Goal: Check status: Check status

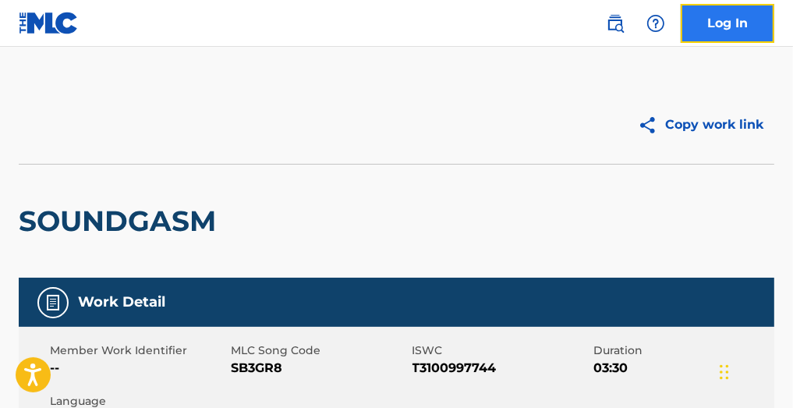
click at [733, 29] on link "Log In" at bounding box center [727, 23] width 94 height 39
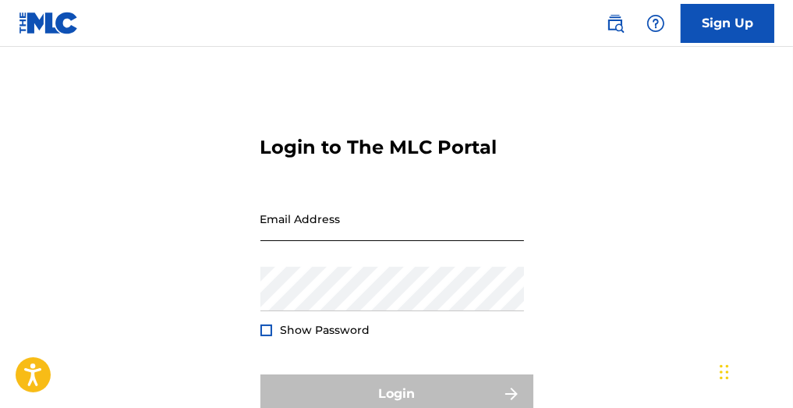
click at [306, 241] on input "Email Address" at bounding box center [391, 218] width 263 height 44
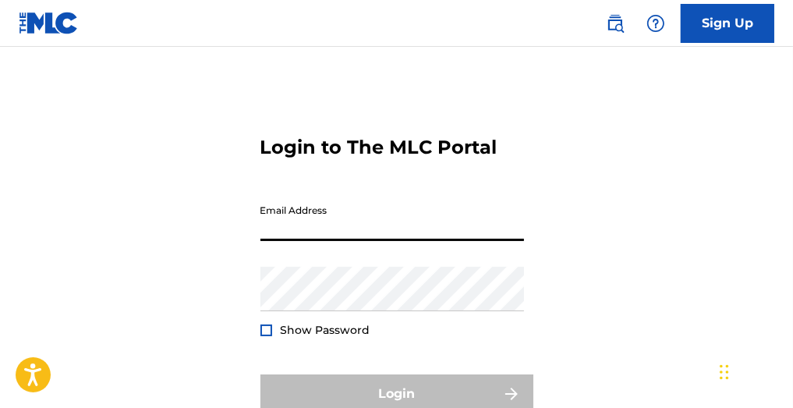
type input "[EMAIL_ADDRESS][DOMAIN_NAME]"
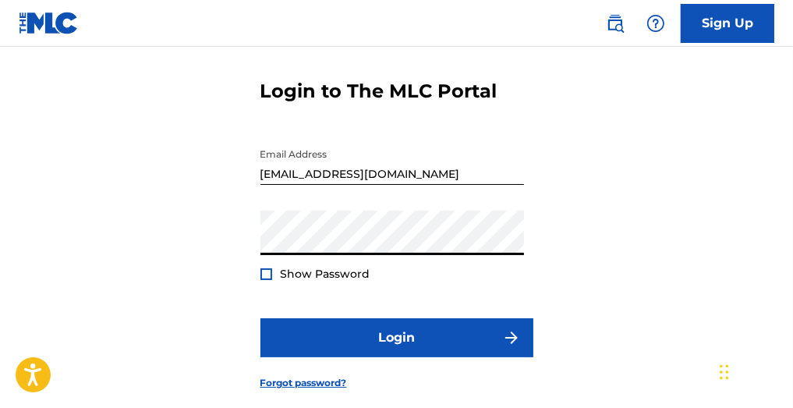
scroll to position [95, 0]
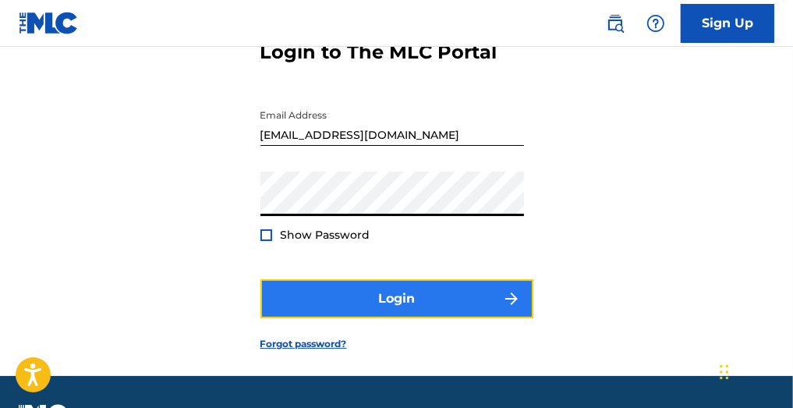
click at [312, 318] on button "Login" at bounding box center [396, 298] width 273 height 39
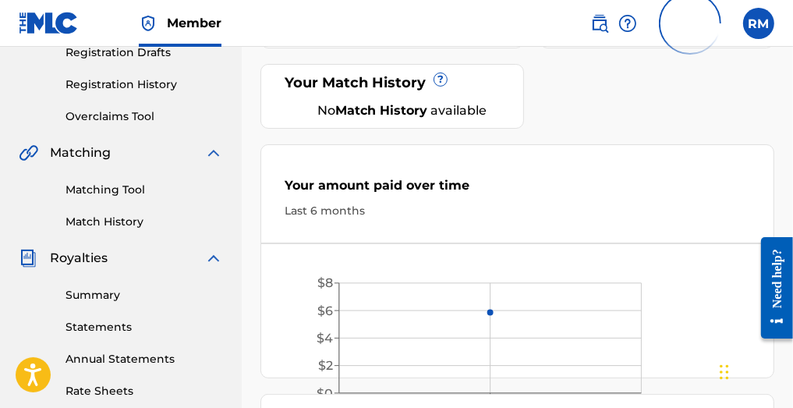
scroll to position [291, 0]
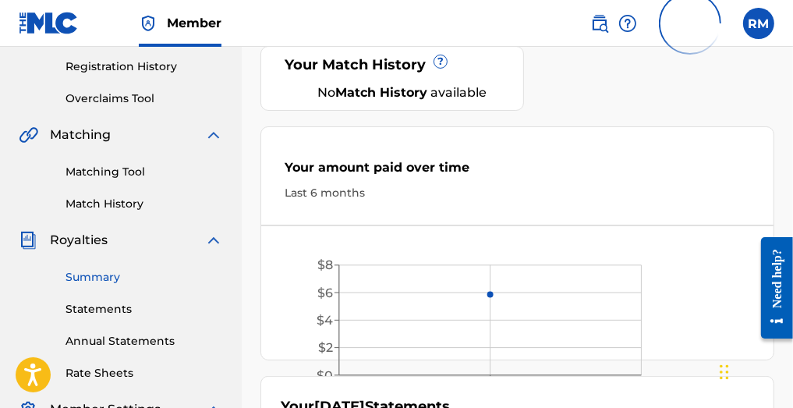
click at [111, 277] on link "Summary" at bounding box center [143, 277] width 157 height 16
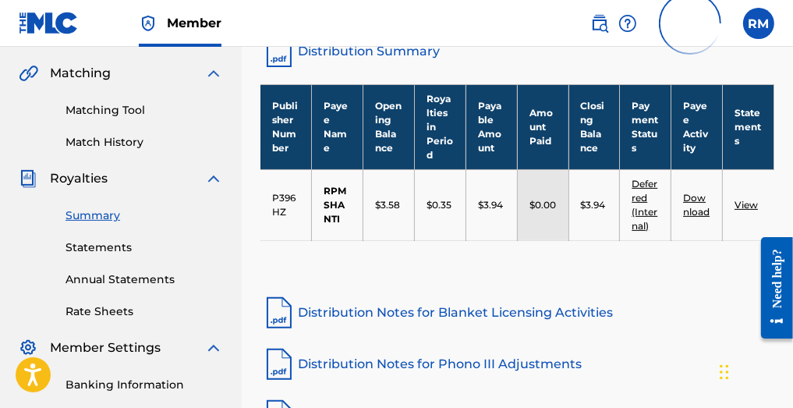
scroll to position [357, 0]
